Goal: Information Seeking & Learning: Learn about a topic

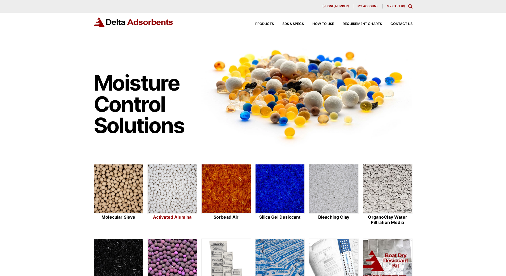
click at [173, 183] on img at bounding box center [172, 188] width 49 height 49
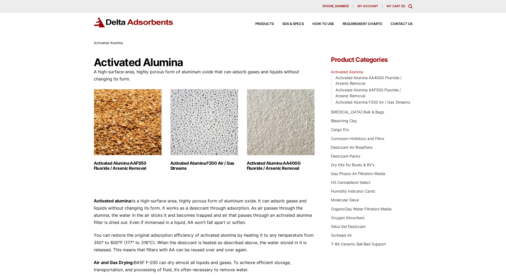
click at [130, 121] on img "Visit product category Activated Alumina AAFS50 Fluoride / Arsenic Removal" at bounding box center [128, 122] width 68 height 66
